Goal: Share content: Share content

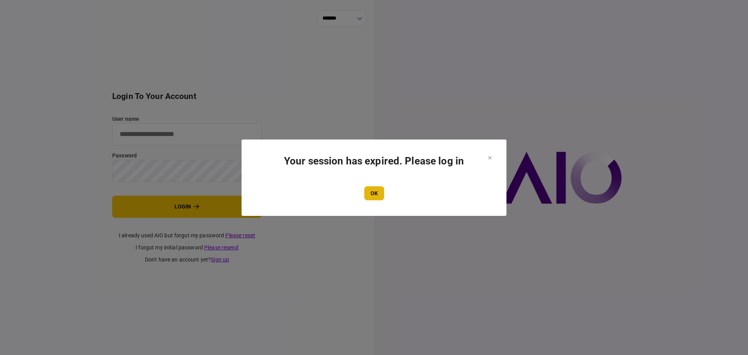
type input "**********"
click at [371, 191] on button "OK" at bounding box center [374, 193] width 20 height 14
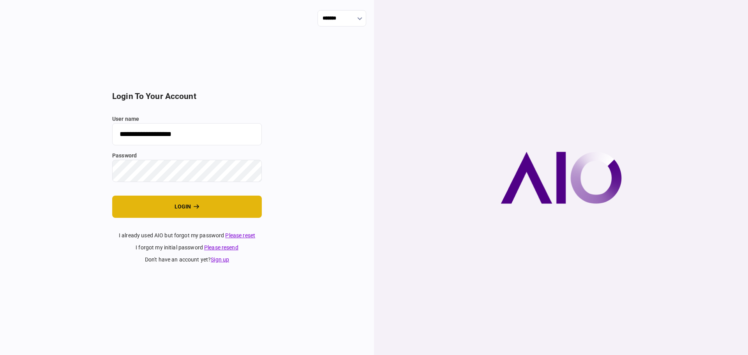
click at [181, 203] on button "login" at bounding box center [187, 206] width 150 height 22
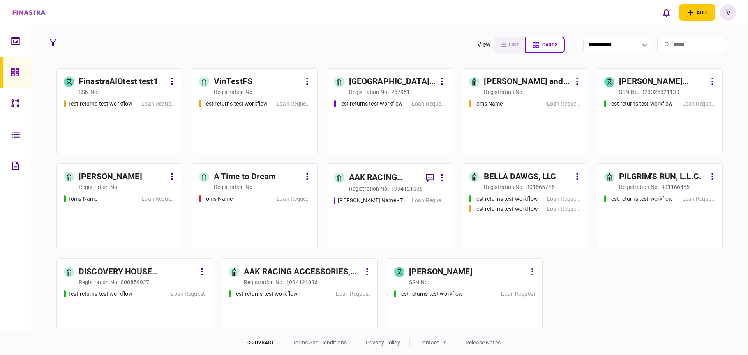
click at [162, 78] on div "FinastraAIOtest test1" at bounding box center [122, 82] width 87 height 12
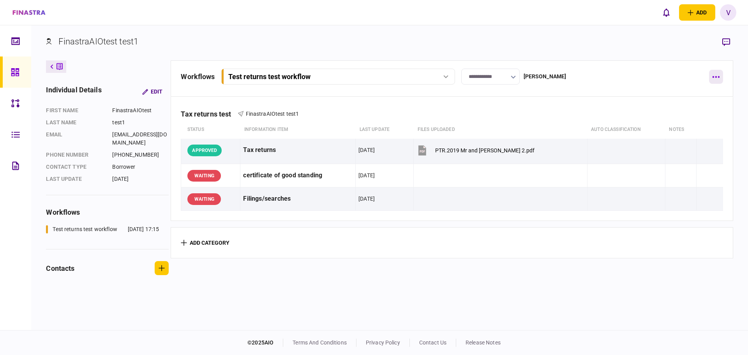
click at [716, 77] on icon "button" at bounding box center [715, 77] width 7 height 2
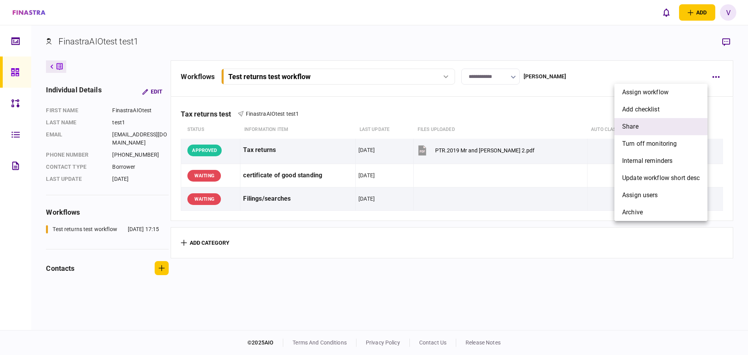
click at [649, 130] on li "share" at bounding box center [660, 126] width 93 height 17
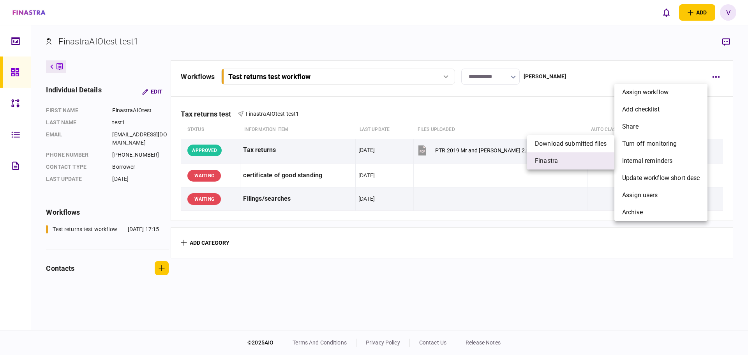
click at [558, 162] on li "finastra" at bounding box center [570, 160] width 87 height 17
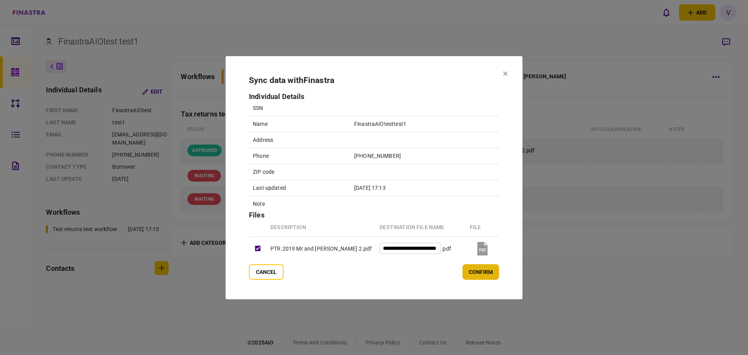
click at [473, 269] on button "confirm" at bounding box center [480, 272] width 37 height 16
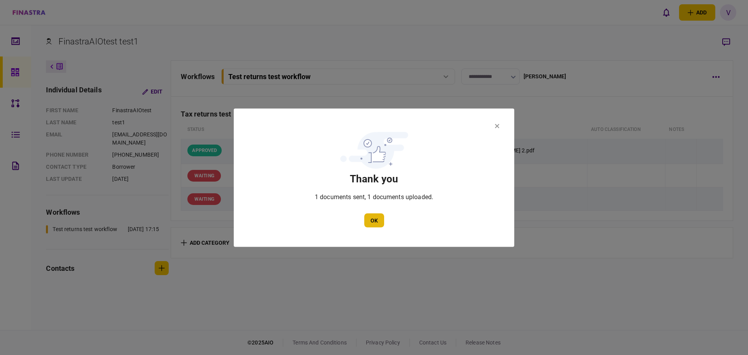
click at [375, 218] on button "OK" at bounding box center [374, 220] width 20 height 14
